Goal: Task Accomplishment & Management: Complete application form

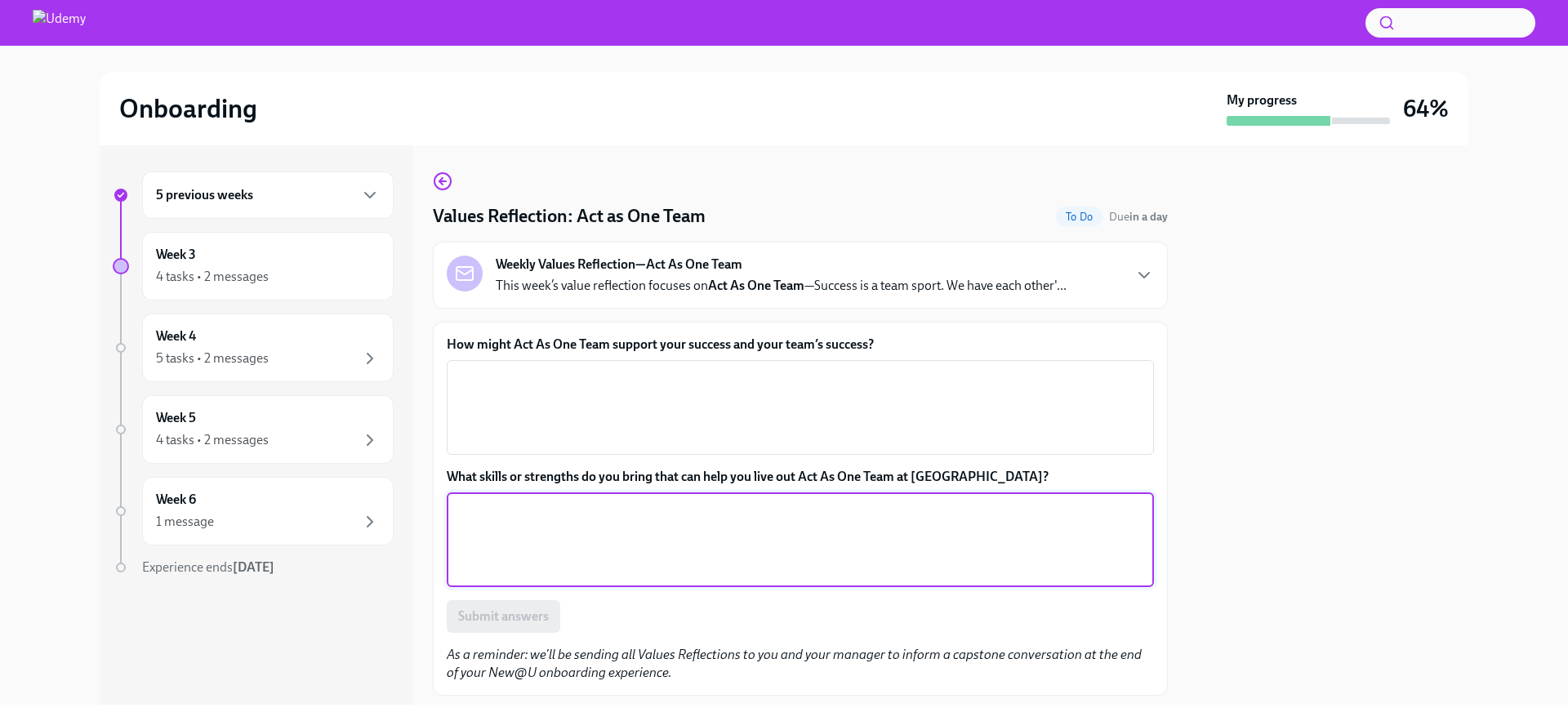
click at [571, 533] on textarea "What skills or strengths do you bring that can help you live out Act As One Tea…" at bounding box center [800, 540] width 687 height 79
type textarea "I'm always ready to help, listen and collaborate with no effort."
click at [619, 391] on textarea "How might Act As One Team support your success and your team’s success?" at bounding box center [800, 407] width 687 height 79
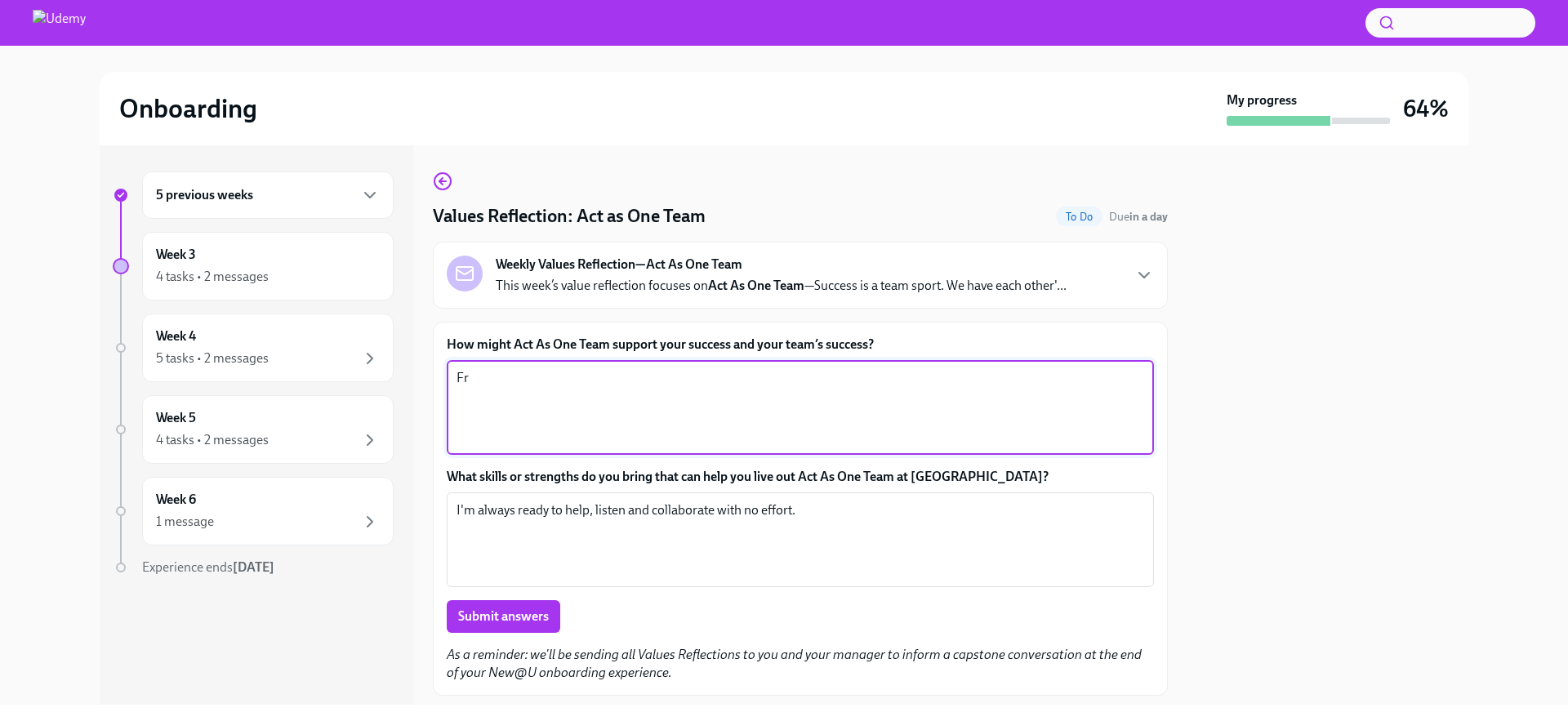
type textarea "F"
type textarea "W"
type textarea "T"
type textarea "w"
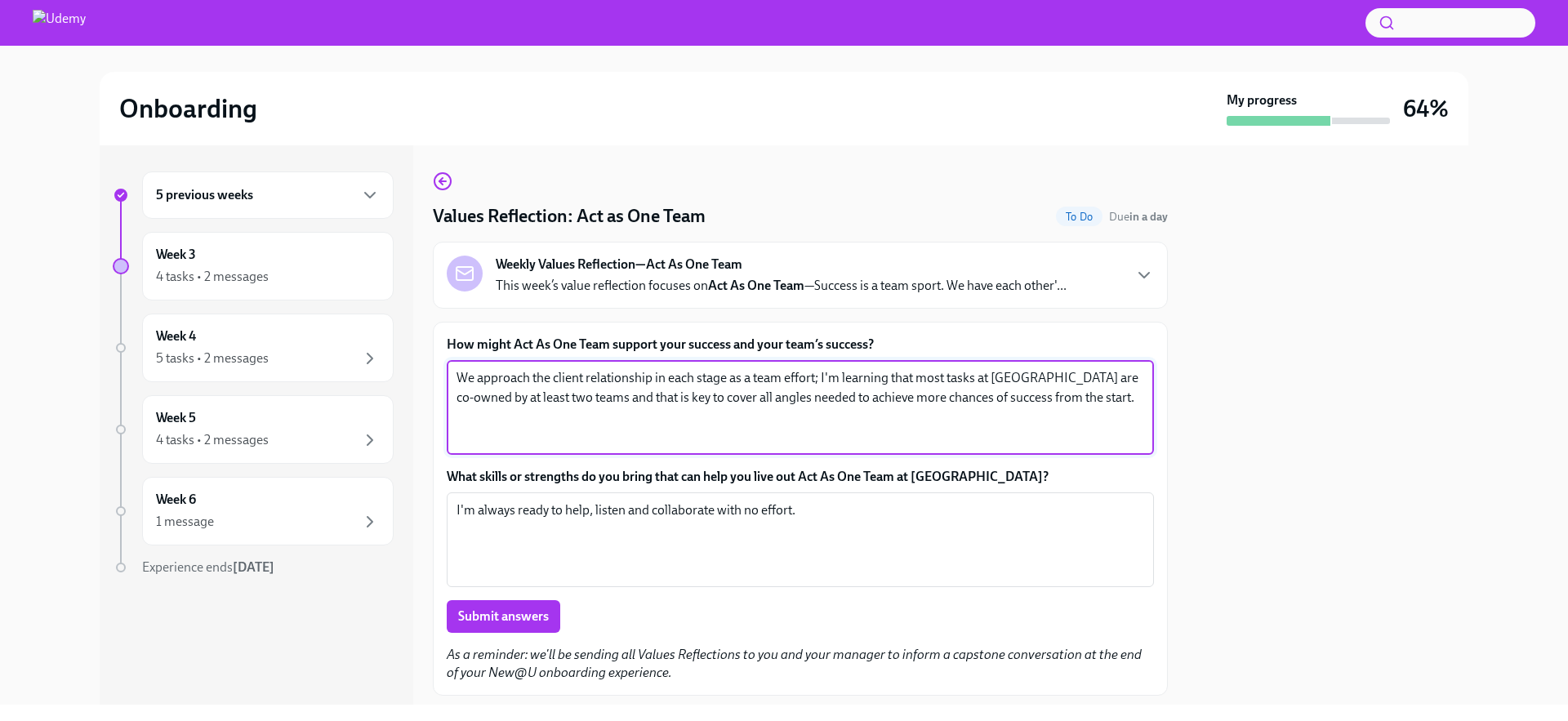
click at [686, 377] on textarea "We approach the client relationship in each stage as a team effort; I'm learnin…" at bounding box center [800, 407] width 687 height 79
click at [696, 379] on textarea "We approach the client relationship in each stage as a team effort; I'm learnin…" at bounding box center [800, 407] width 687 height 79
click at [1137, 401] on div "We approach the client relationship in each and every stage as a team effort; I…" at bounding box center [800, 407] width 708 height 94
click at [1131, 410] on textarea "We approach the client relationship in each and every stage as a team effort; I…" at bounding box center [800, 407] width 687 height 79
click at [696, 416] on textarea "We approach the client relationship in each and every stage as a team effort; I…" at bounding box center [800, 407] width 687 height 79
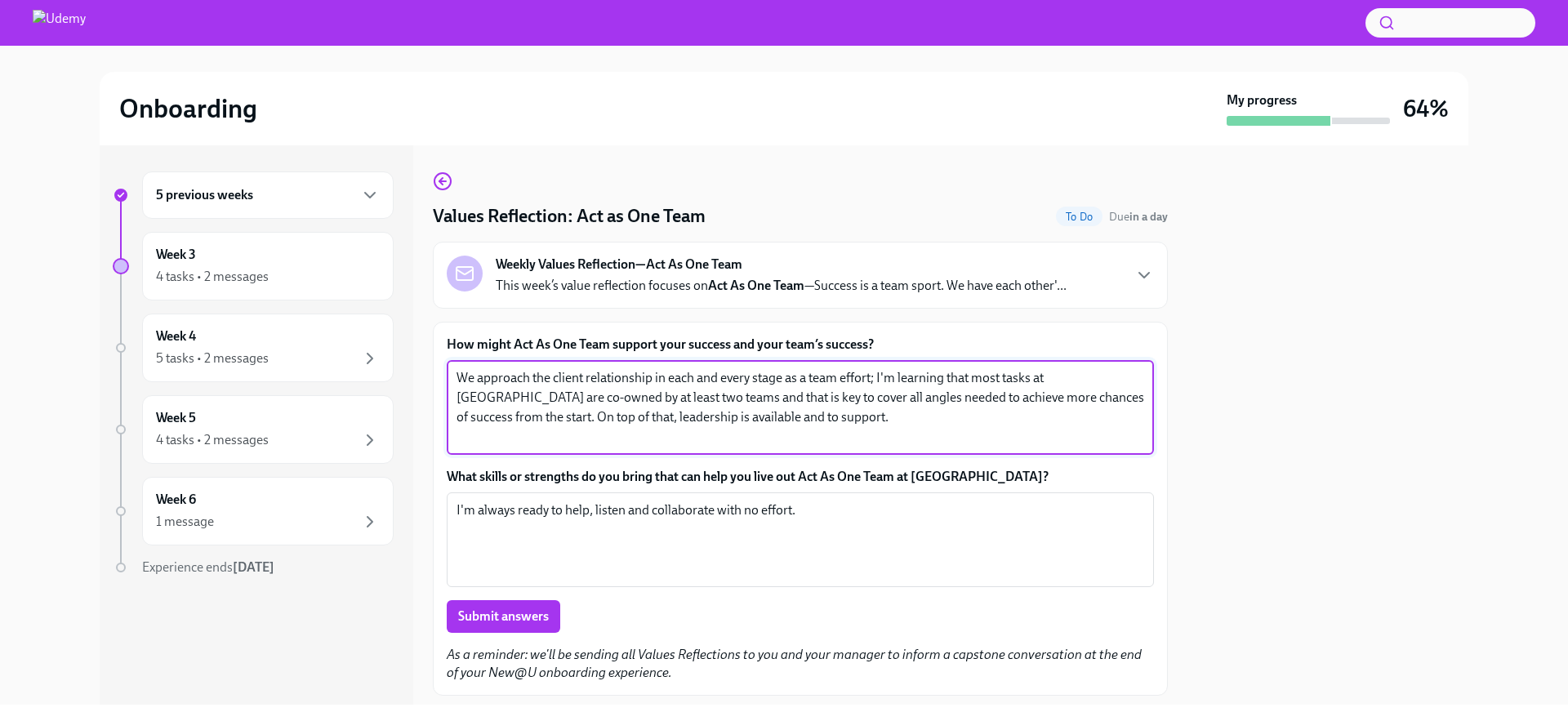
click at [696, 416] on textarea "We approach the client relationship in each and every stage as a team effort; I…" at bounding box center [800, 407] width 687 height 79
drag, startPoint x: 672, startPoint y: 414, endPoint x: 821, endPoint y: 417, distance: 149.0
click at [821, 417] on textarea "We approach the client relationship in each and every stage as a team effort; I…" at bounding box center [800, 407] width 687 height 79
type textarea "We approach the client relationship in each and every stage as a team effort; I…"
click at [595, 510] on textarea "I'm always ready to help, listen and collaborate with no effort." at bounding box center [800, 540] width 687 height 79
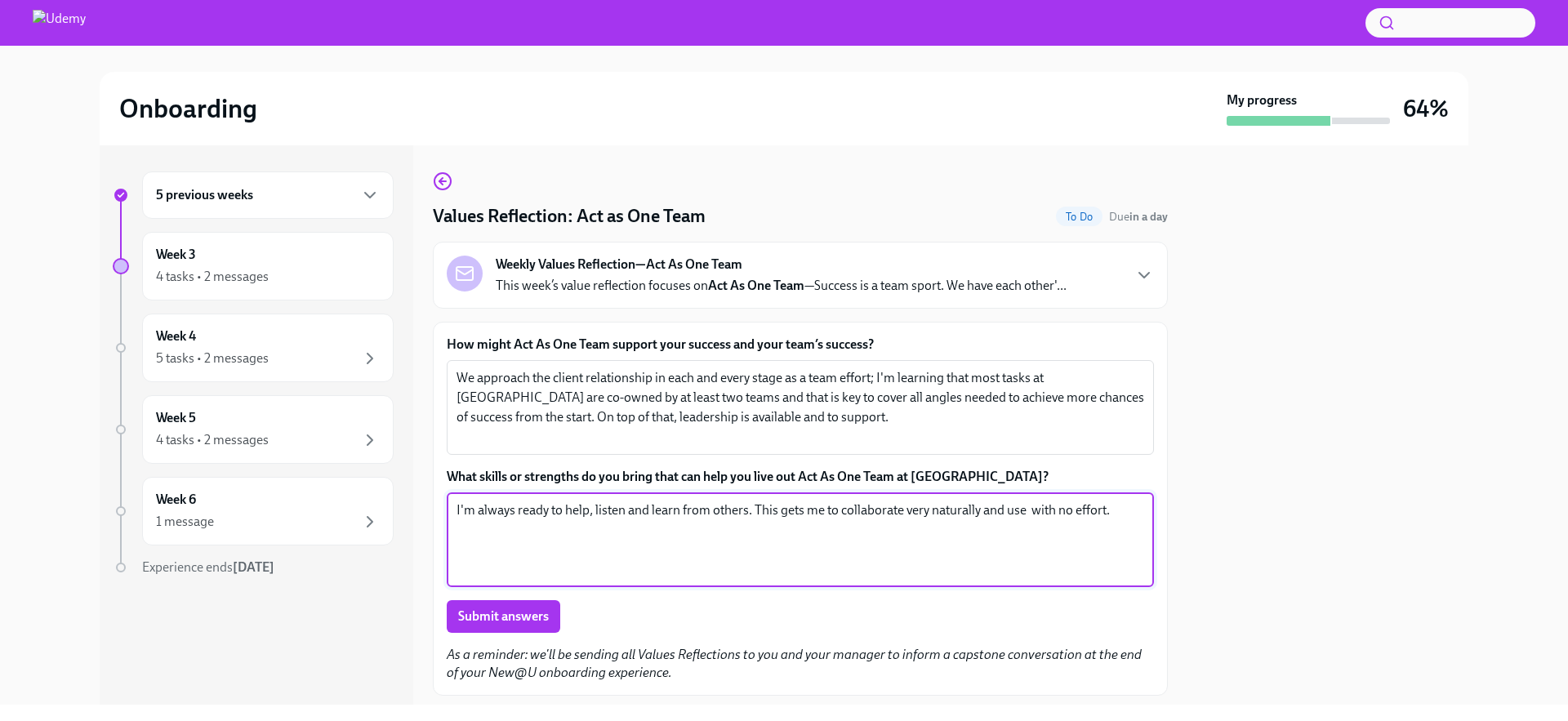
click at [756, 508] on textarea "I'm always ready to help, listen and learn from others. This gets me to collabo…" at bounding box center [800, 540] width 687 height 79
click at [487, 509] on textarea "I'm always ready to help, listen and learn from others. This gets me to collabo…" at bounding box center [800, 540] width 687 height 79
click at [480, 507] on textarea "I'm always ready to help, listen and learn from others. This gets me to collabo…" at bounding box center [800, 540] width 687 height 79
click at [1001, 565] on textarea "I'm empathetic and I do my best to be that team member who will be ready to hel…" at bounding box center [800, 540] width 687 height 79
drag, startPoint x: 639, startPoint y: 524, endPoint x: 800, endPoint y: 527, distance: 161.0
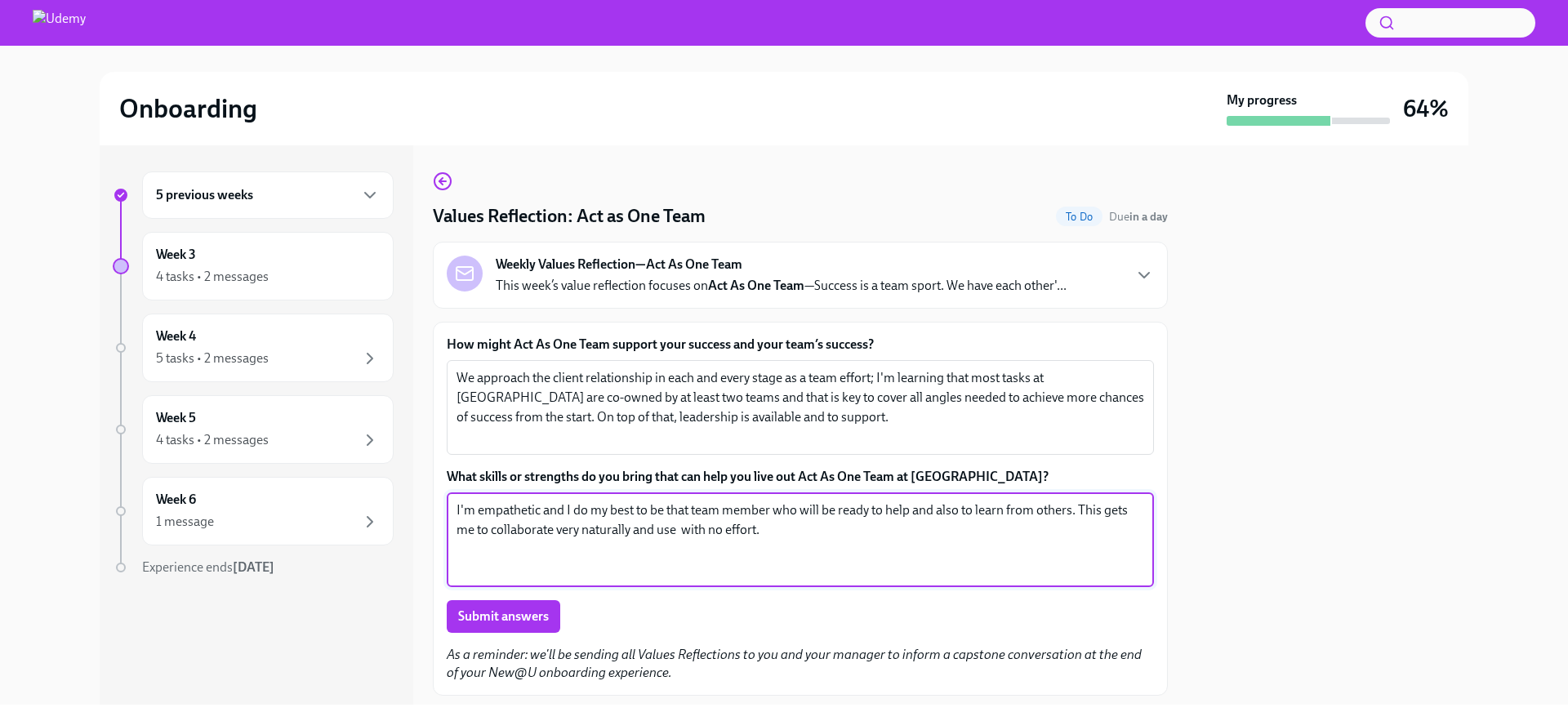
click at [800, 527] on textarea "I'm empathetic and I do my best to be that team member who will be ready to hel…" at bounding box center [800, 540] width 687 height 79
drag, startPoint x: 822, startPoint y: 548, endPoint x: 1078, endPoint y: 517, distance: 257.9
click at [1078, 517] on textarea "I'm empathetic and I do my best to be that team member who will be ready to hel…" at bounding box center [800, 540] width 687 height 79
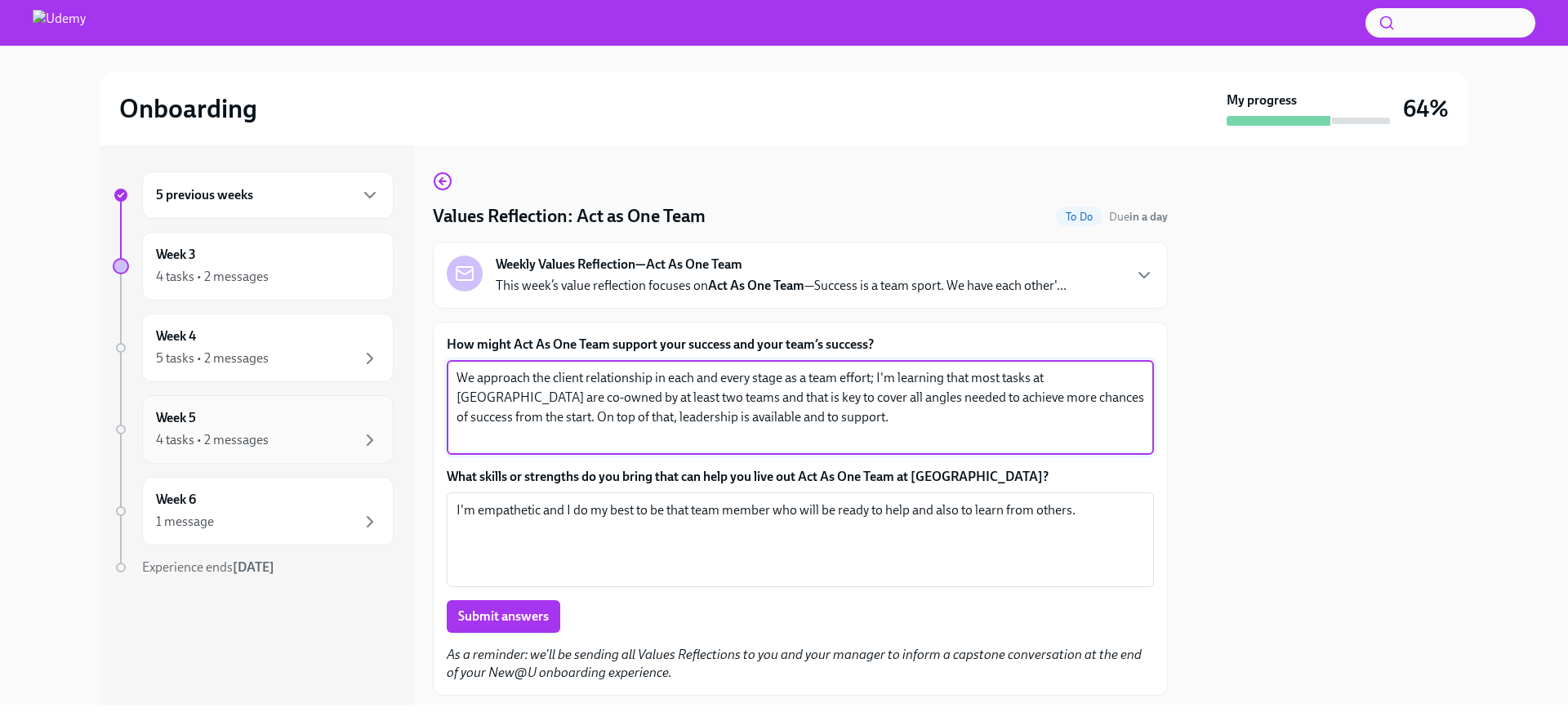
drag, startPoint x: 868, startPoint y: 420, endPoint x: 283, endPoint y: 422, distance: 585.0
click at [283, 422] on div "5 previous weeks Week 3 4 tasks • 2 messages Week 4 5 tasks • 2 messages Week 5…" at bounding box center [784, 425] width 1369 height 559
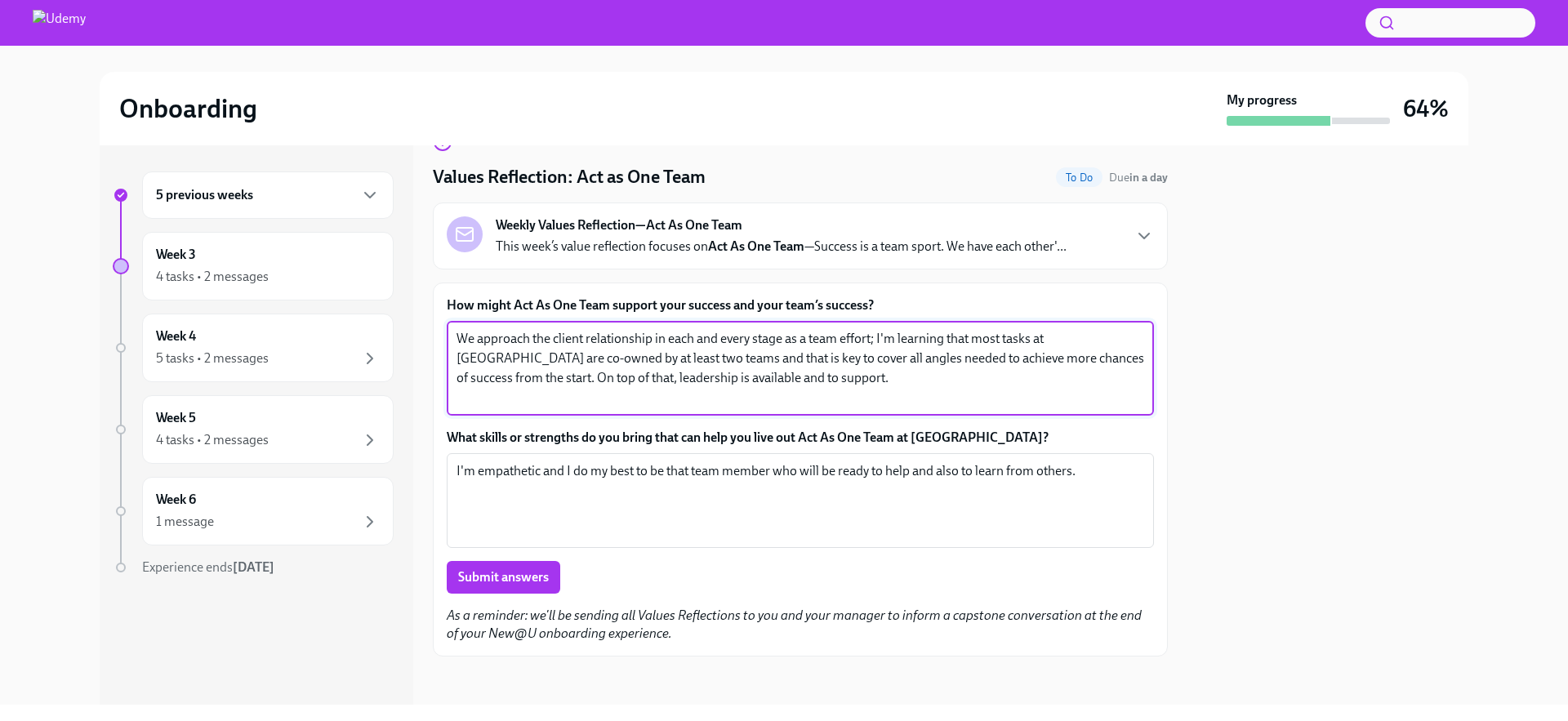
scroll to position [44, 0]
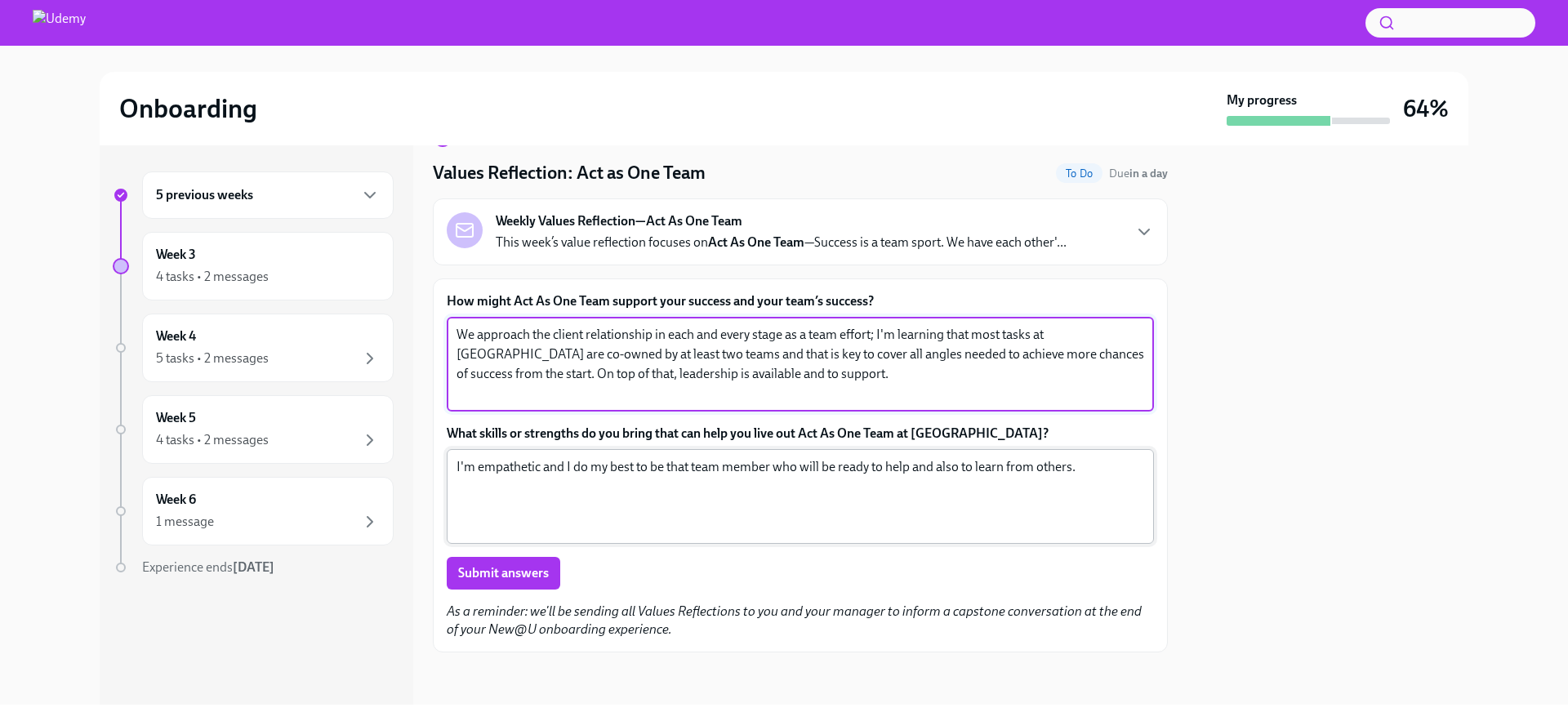
click at [480, 459] on textarea "I'm empathetic and I do my best to be that team member who will be ready to hel…" at bounding box center [800, 496] width 687 height 79
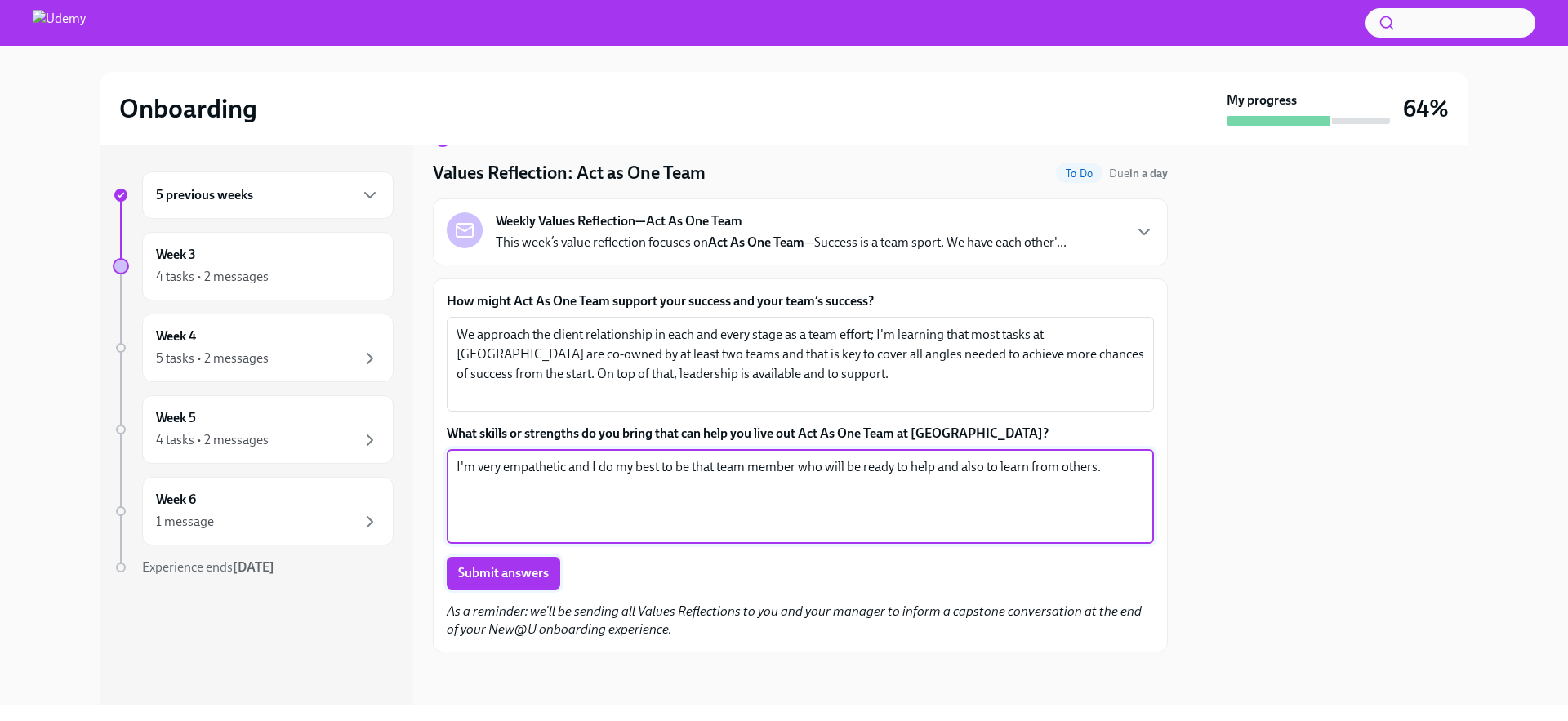
type textarea "I'm very empathetic and I do my best to be that team member who will be ready t…"
click at [503, 562] on button "Submit answers" at bounding box center [503, 572] width 114 height 32
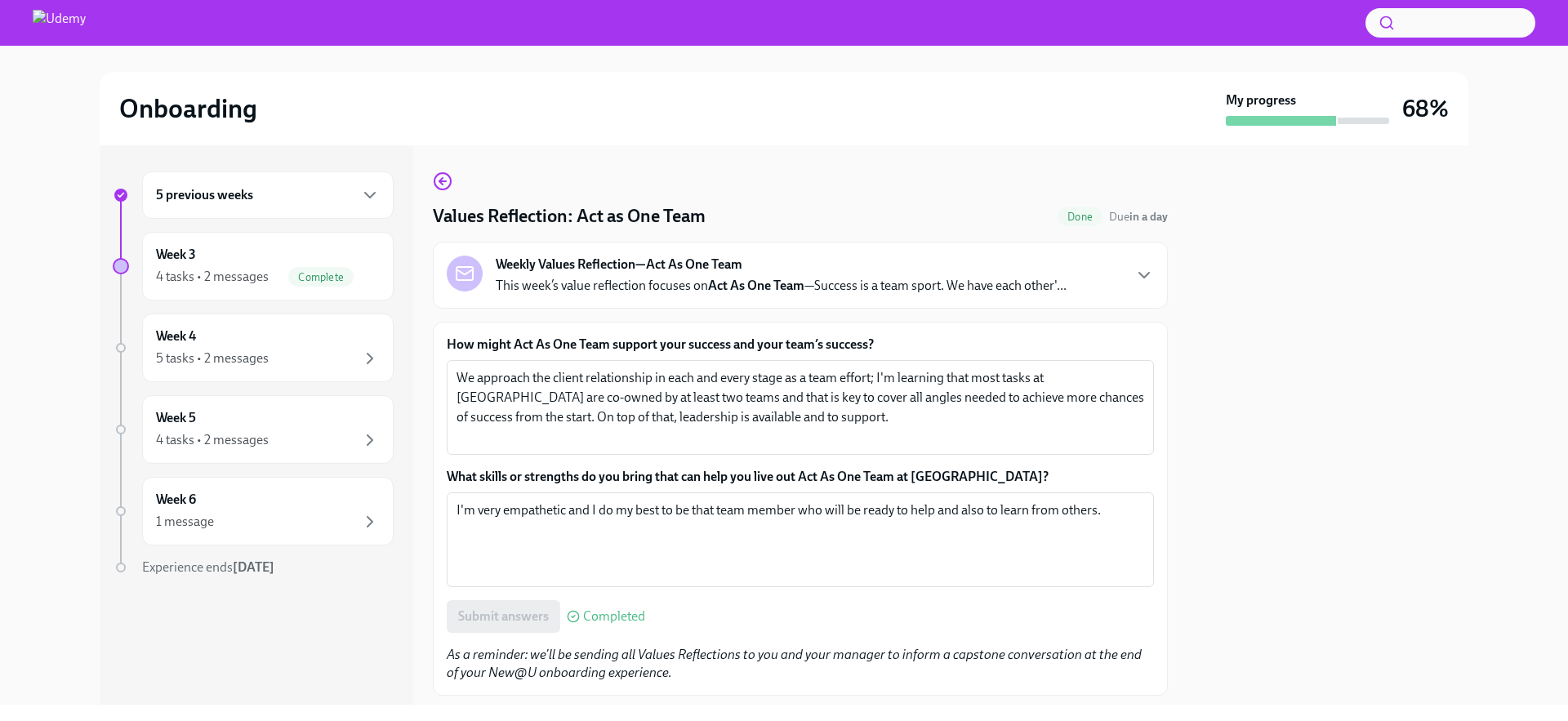
click at [206, 183] on div "5 previous weeks" at bounding box center [268, 194] width 252 height 47
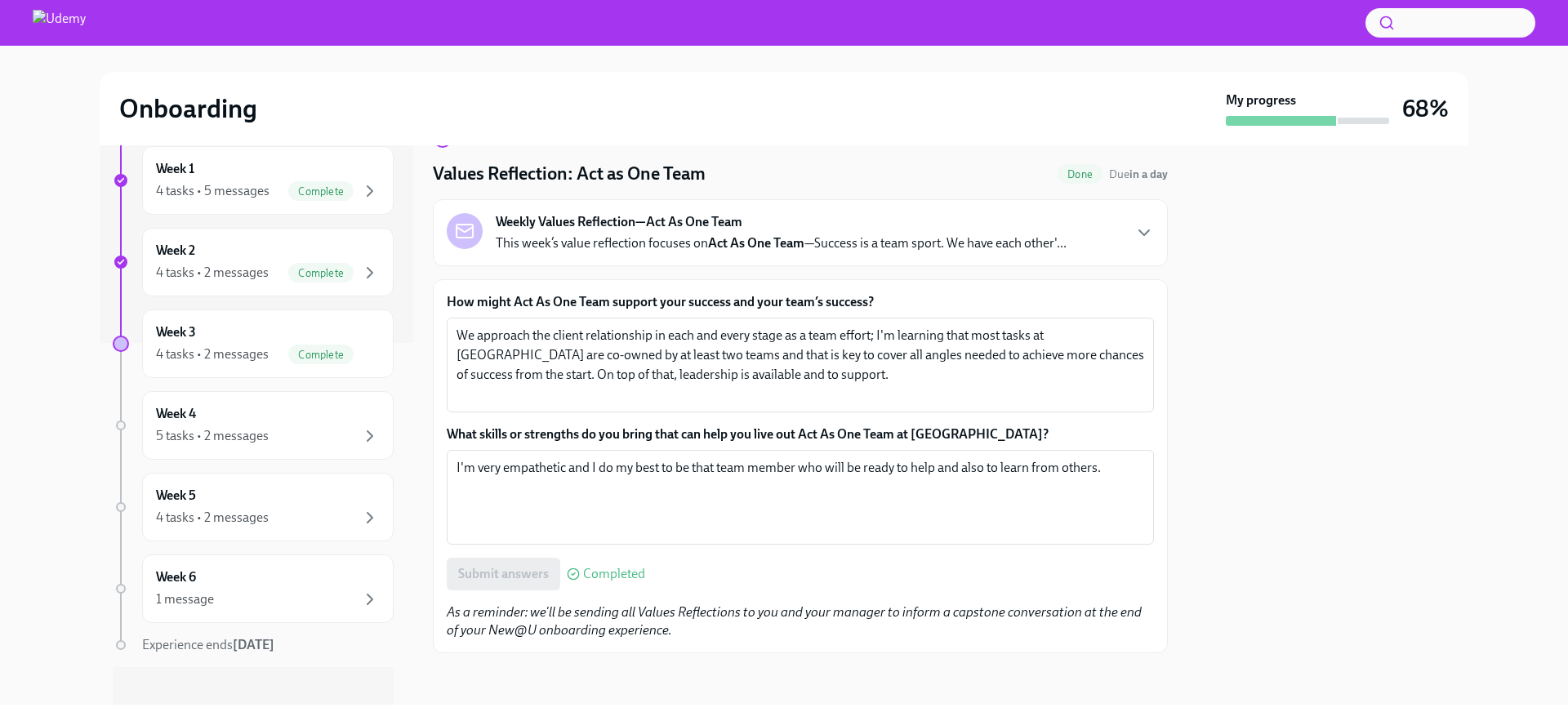
scroll to position [44, 0]
